Goal: Task Accomplishment & Management: Use online tool/utility

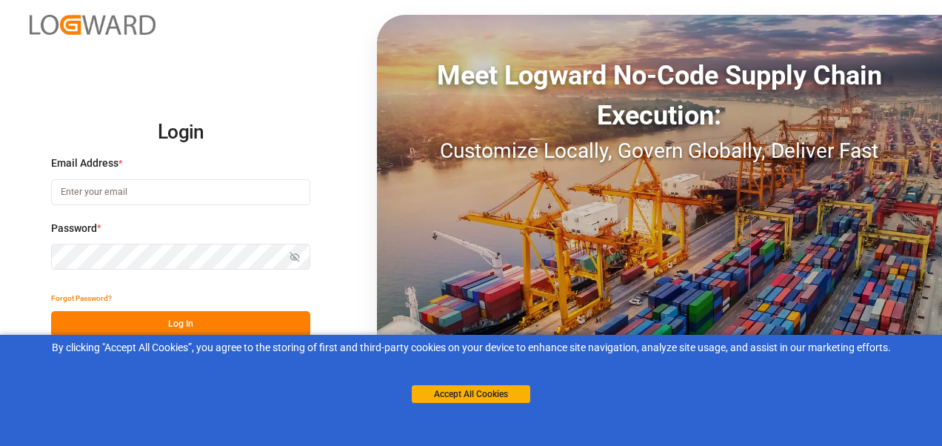
drag, startPoint x: 496, startPoint y: 395, endPoint x: 466, endPoint y: 383, distance: 31.9
click at [496, 395] on button "Accept All Cookies" at bounding box center [471, 394] width 118 height 18
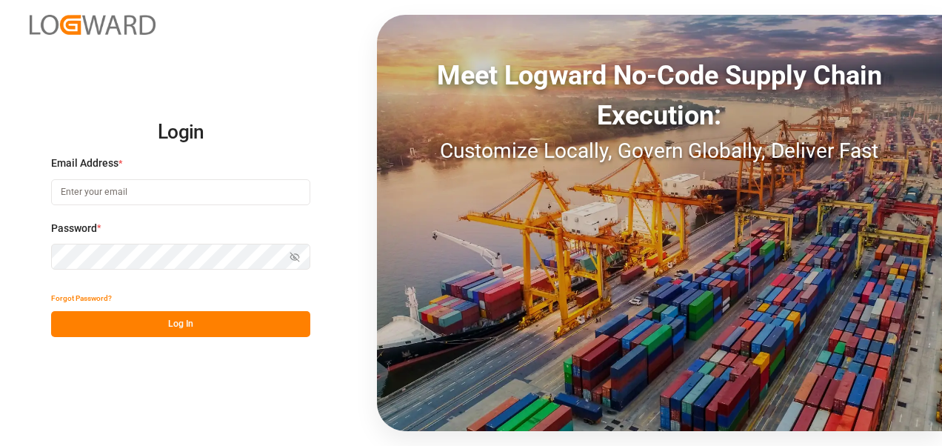
click at [167, 187] on input at bounding box center [180, 192] width 259 height 26
type input "[PERSON_NAME][EMAIL_ADDRESS][PERSON_NAME][DOMAIN_NAME]"
click at [182, 249] on div "Login Email Address * [PERSON_NAME][EMAIL_ADDRESS][PERSON_NAME][DOMAIN_NAME] Pa…" at bounding box center [180, 223] width 259 height 229
drag, startPoint x: 184, startPoint y: 319, endPoint x: 40, endPoint y: 235, distance: 166.2
click at [41, 235] on div "Login Email Address * [PERSON_NAME][EMAIL_ADDRESS][PERSON_NAME][DOMAIN_NAME] Pa…" at bounding box center [471, 223] width 942 height 446
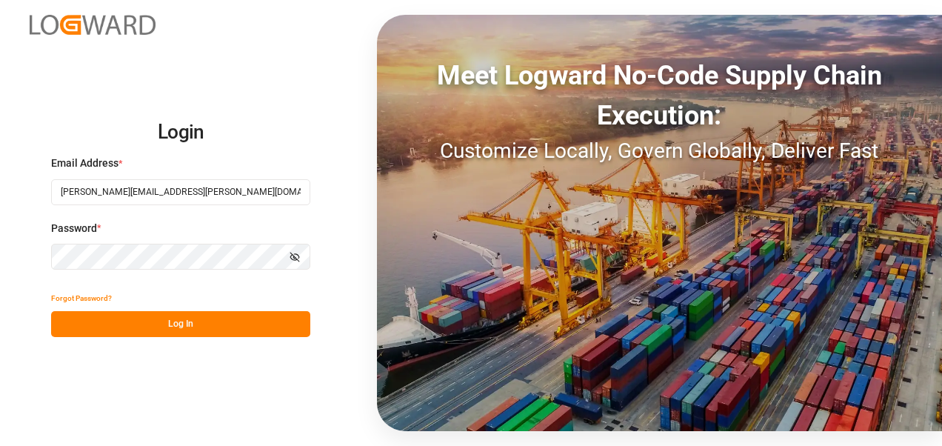
click at [187, 326] on button "Log In" at bounding box center [180, 324] width 259 height 26
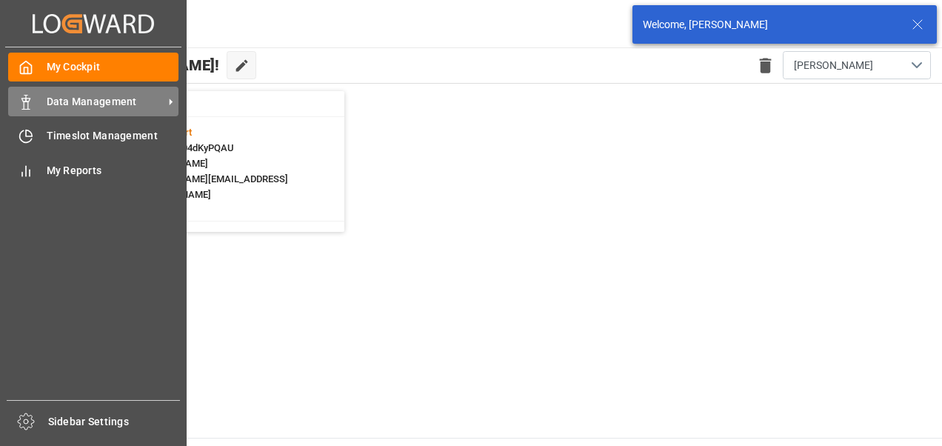
click at [47, 106] on span "Data Management" at bounding box center [105, 102] width 117 height 16
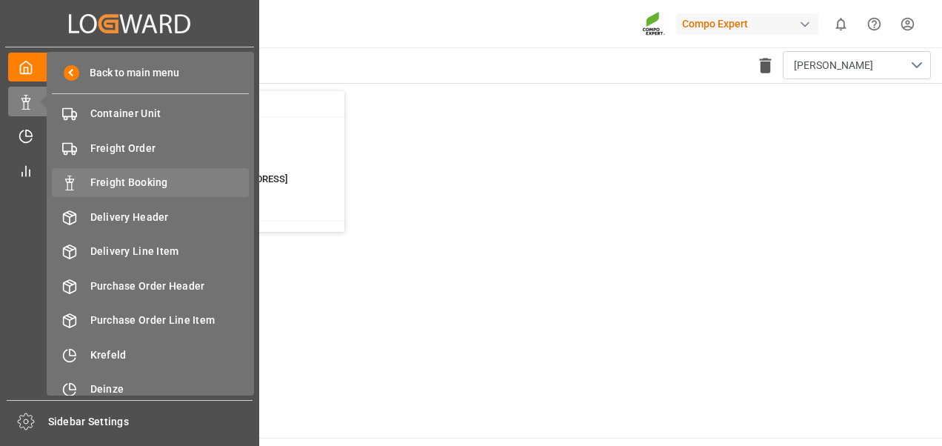
click at [87, 187] on div "Freight Booking Freight Booking" at bounding box center [150, 182] width 197 height 29
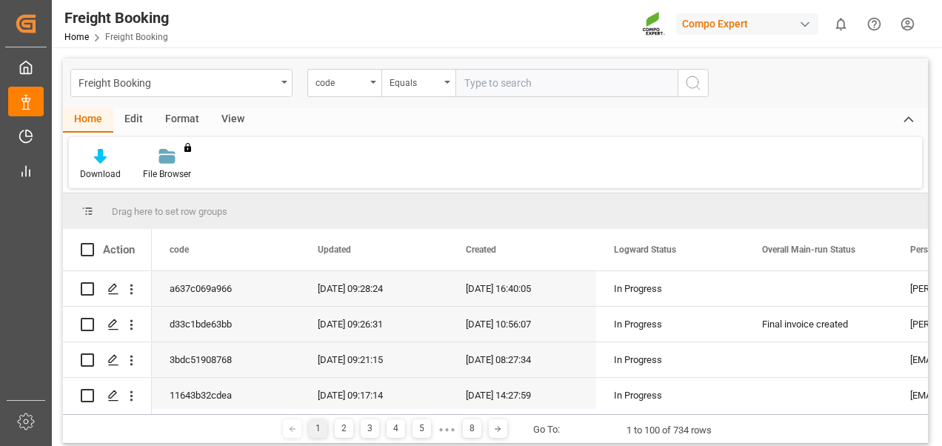
click at [135, 120] on div "Edit" at bounding box center [133, 119] width 41 height 25
click at [194, 123] on div "Format" at bounding box center [182, 119] width 56 height 25
click at [229, 120] on div "View" at bounding box center [232, 119] width 45 height 25
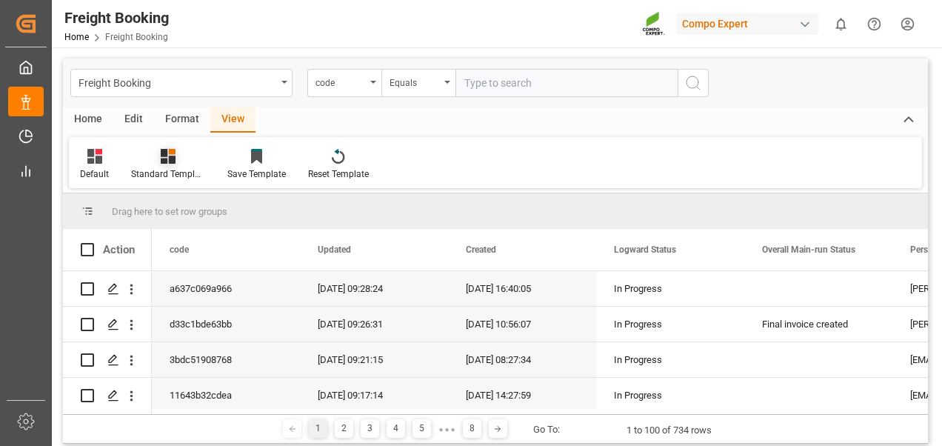
click at [176, 163] on div at bounding box center [168, 156] width 74 height 16
click at [207, 214] on div "Overview Countries" at bounding box center [208, 209] width 130 height 16
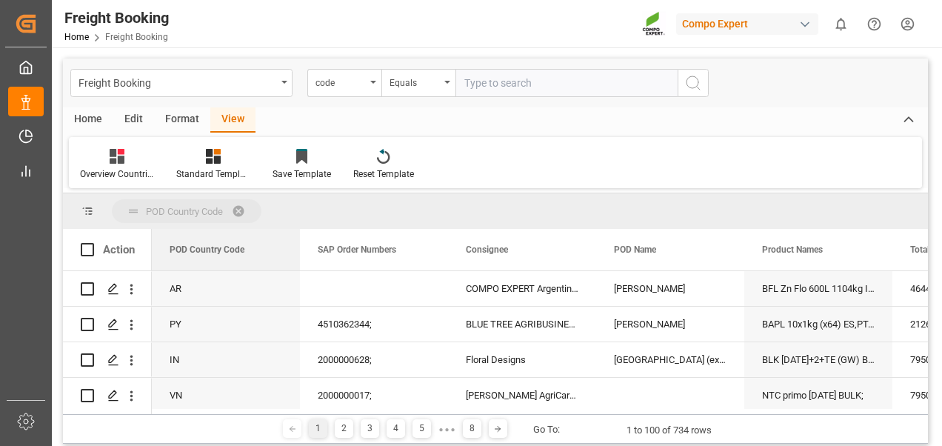
drag, startPoint x: 224, startPoint y: 254, endPoint x: 196, endPoint y: 209, distance: 52.8
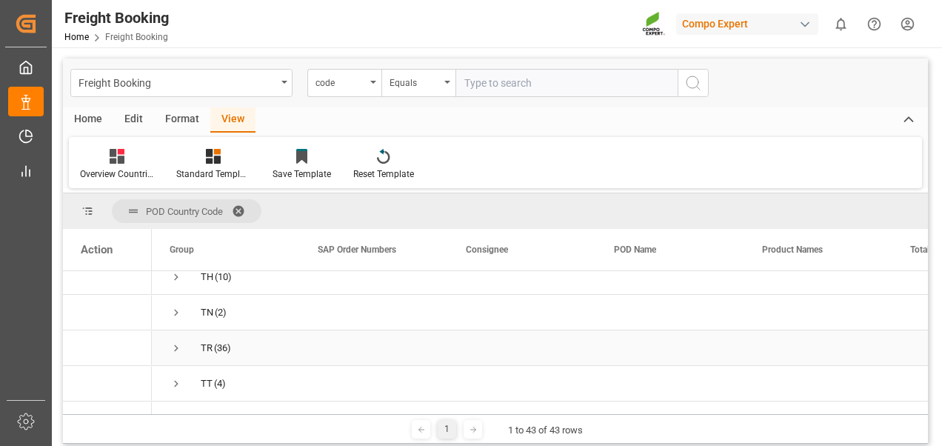
scroll to position [1333, 0]
click at [184, 304] on span "US (4)" at bounding box center [226, 305] width 113 height 33
click at [214, 305] on span "US (4)" at bounding box center [226, 305] width 113 height 33
click at [215, 305] on span "(4)" at bounding box center [220, 306] width 12 height 34
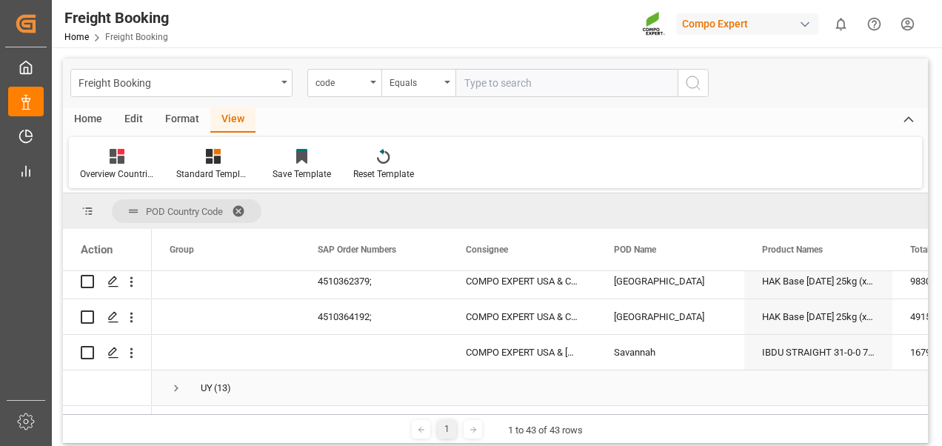
scroll to position [1407, 0]
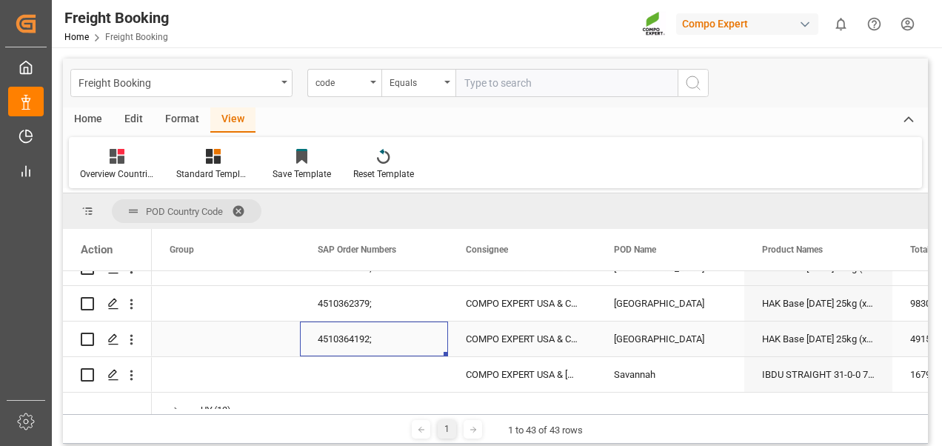
click at [344, 340] on div "4510364192;" at bounding box center [374, 338] width 148 height 35
click at [116, 301] on icon "Press SPACE to select this row." at bounding box center [113, 304] width 12 height 12
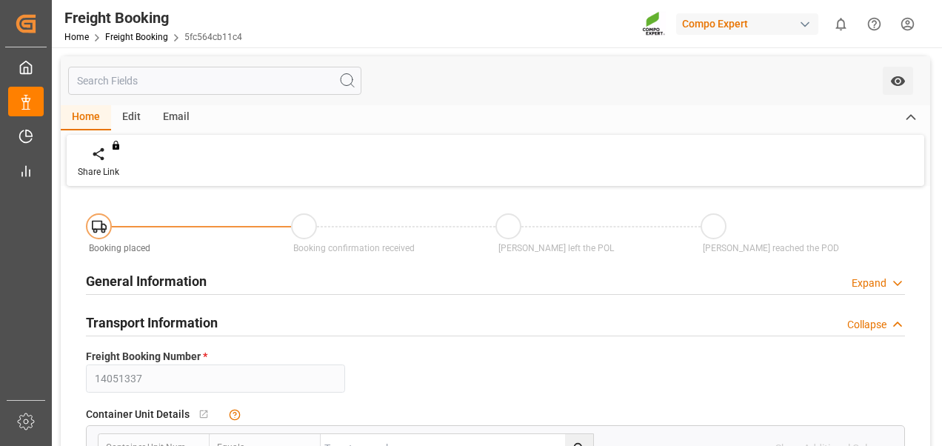
type input "ESVLC"
type input "USLGB"
type input "80"
type input "98307.84"
type input "[DATE] 00:00"
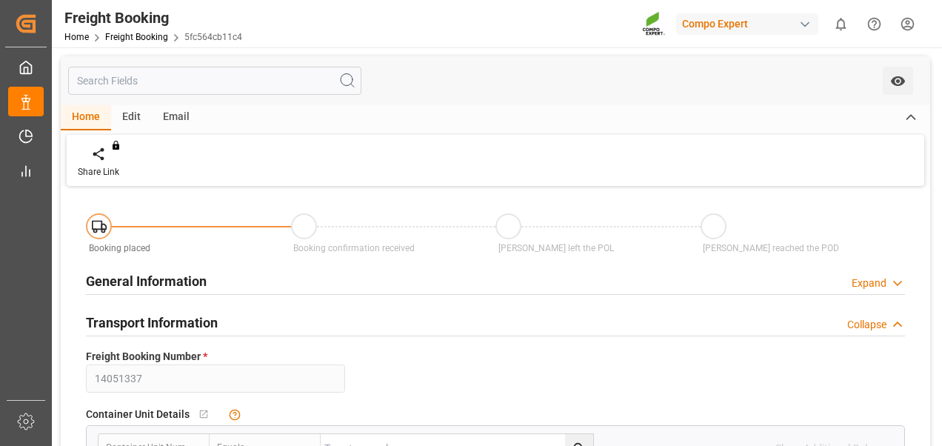
type input "[DATE] 00:00"
type input "[DATE] 12:13"
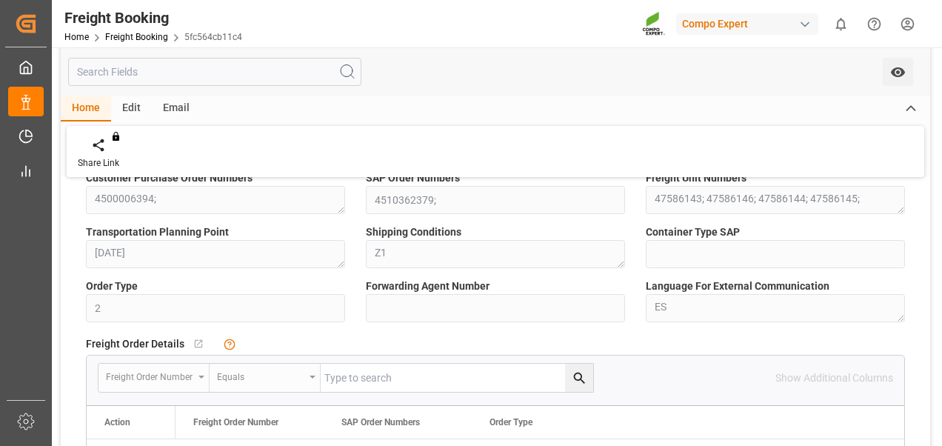
scroll to position [370, 0]
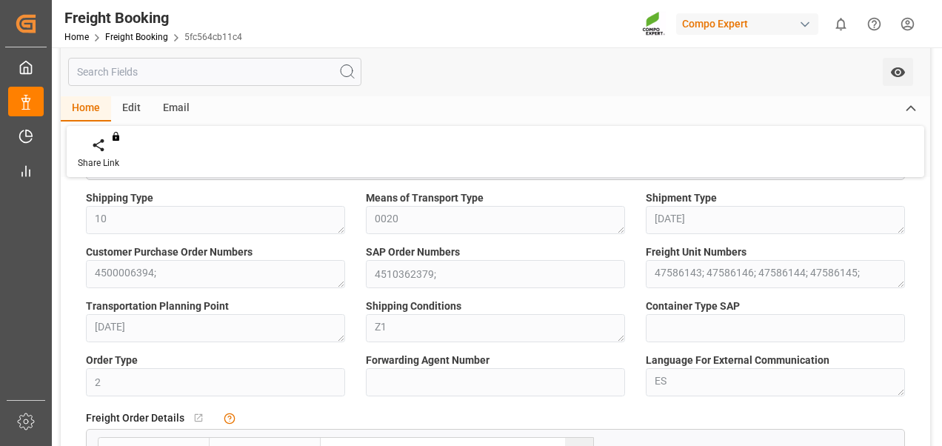
click at [338, 411] on div "No child Object linked" at bounding box center [366, 417] width 291 height 13
